Goal: Check status: Check status

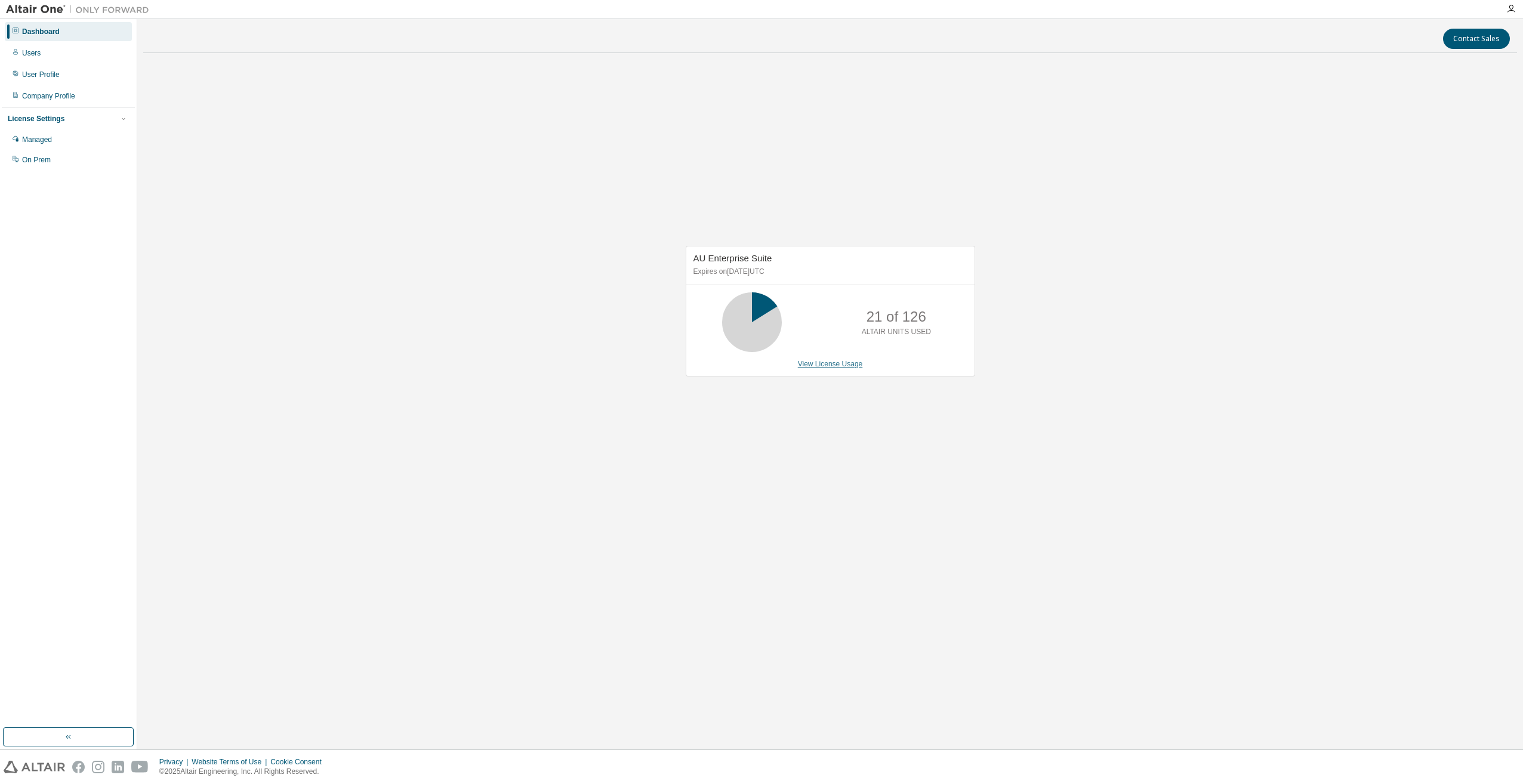
click at [836, 363] on link "View License Usage" at bounding box center [830, 364] width 65 height 8
